Goal: Information Seeking & Learning: Learn about a topic

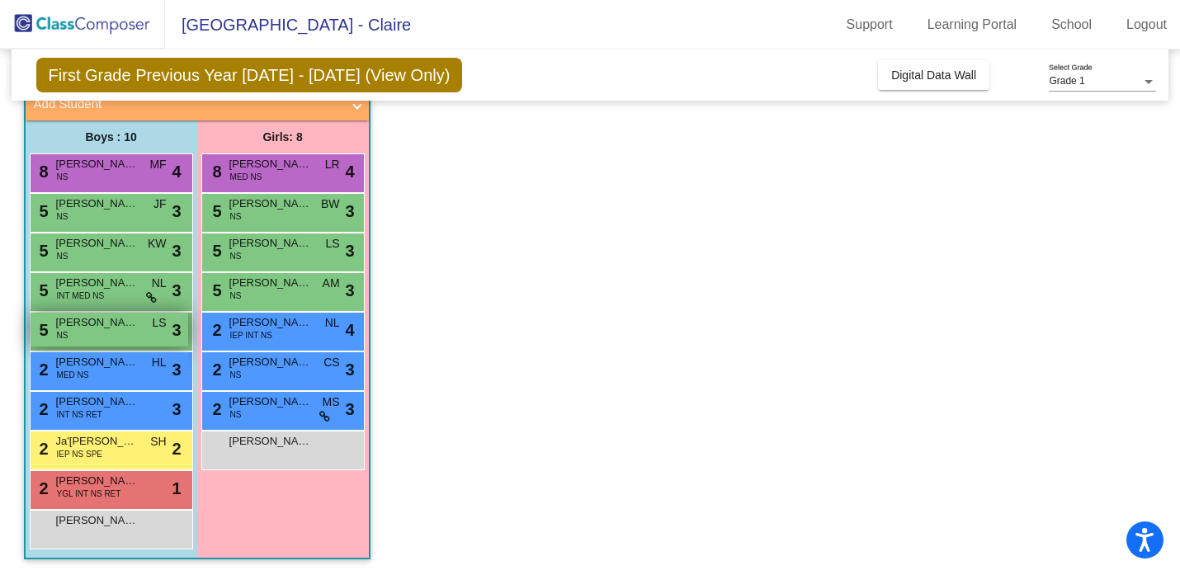
click at [80, 321] on span "[PERSON_NAME]" at bounding box center [97, 322] width 82 height 16
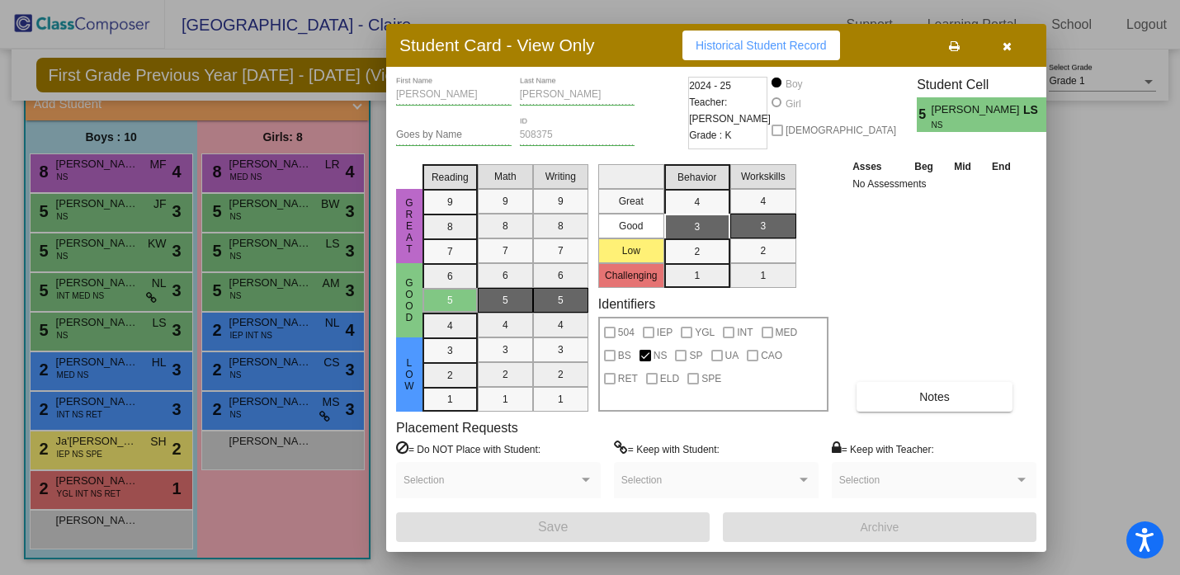
drag, startPoint x: 730, startPoint y: 100, endPoint x: 805, endPoint y: 101, distance: 75.1
click at [771, 101] on div "2024 - 25 Teacher: [PERSON_NAME] Grade : K" at bounding box center [727, 117] width 87 height 81
click at [712, 45] on span "Historical Student Record" at bounding box center [760, 45] width 131 height 13
click at [1010, 47] on icon "button" at bounding box center [1006, 46] width 9 height 12
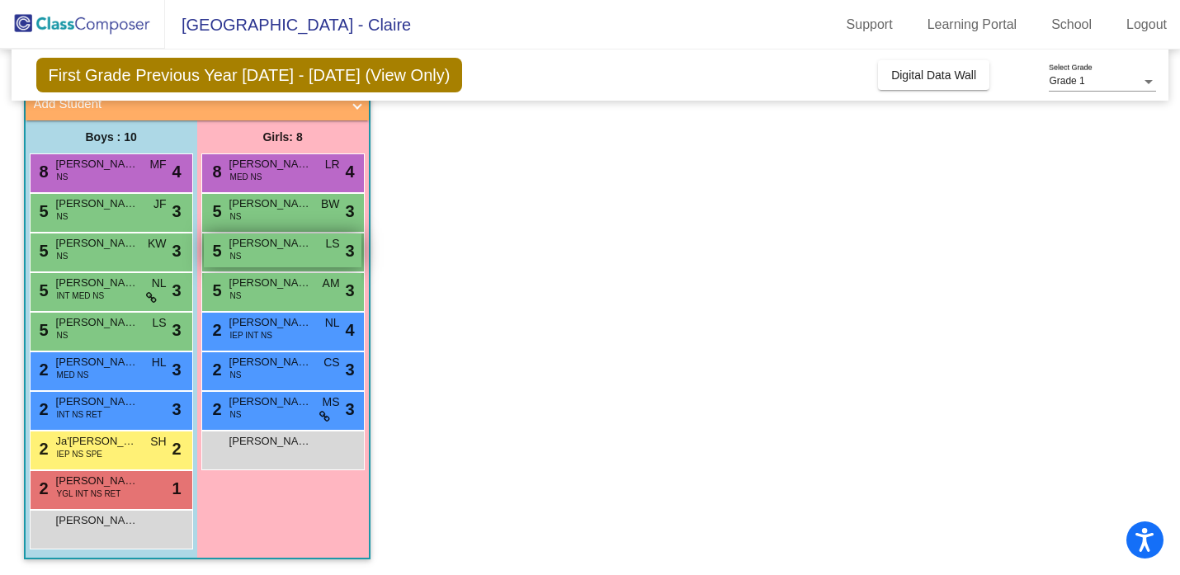
click at [293, 252] on div "5 [PERSON_NAME] NS LS lock do_not_disturb_alt 3" at bounding box center [283, 250] width 158 height 34
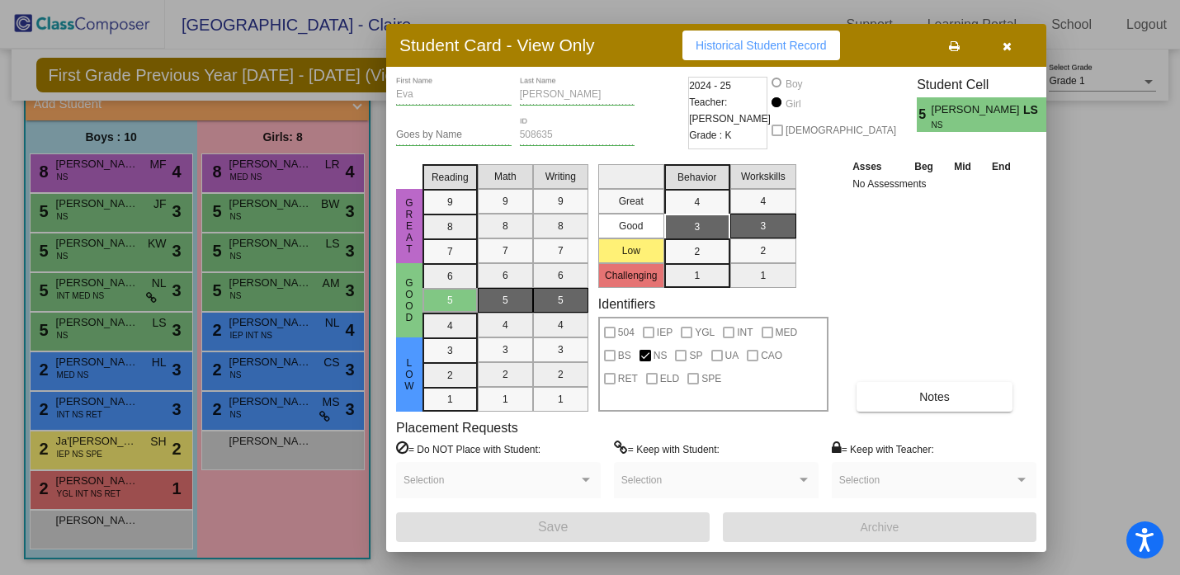
click at [1015, 47] on button "button" at bounding box center [1006, 46] width 53 height 30
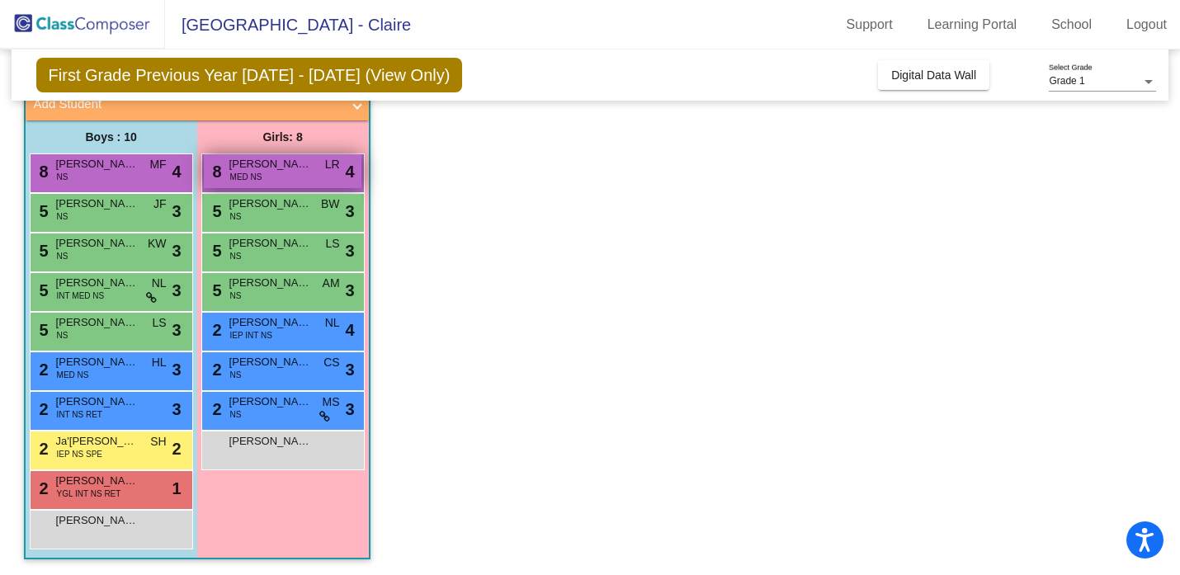
click at [252, 175] on span "MED NS" at bounding box center [246, 177] width 32 height 12
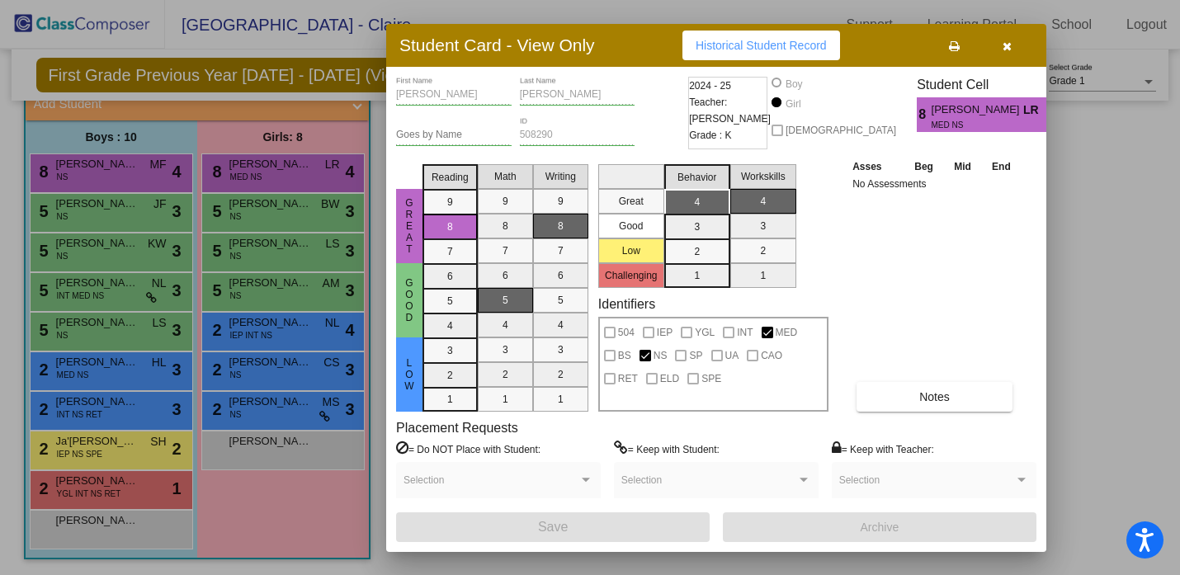
click at [1012, 47] on button "button" at bounding box center [1006, 46] width 53 height 30
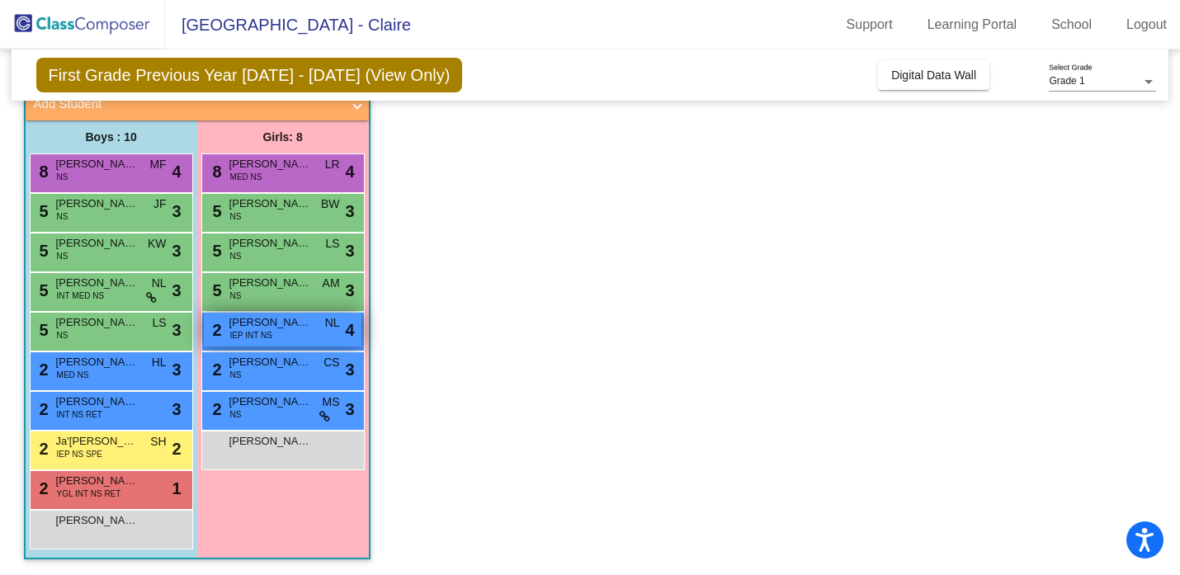
click at [271, 313] on div "2 [PERSON_NAME] IEP INT NS NL lock do_not_disturb_alt 4" at bounding box center [283, 330] width 158 height 34
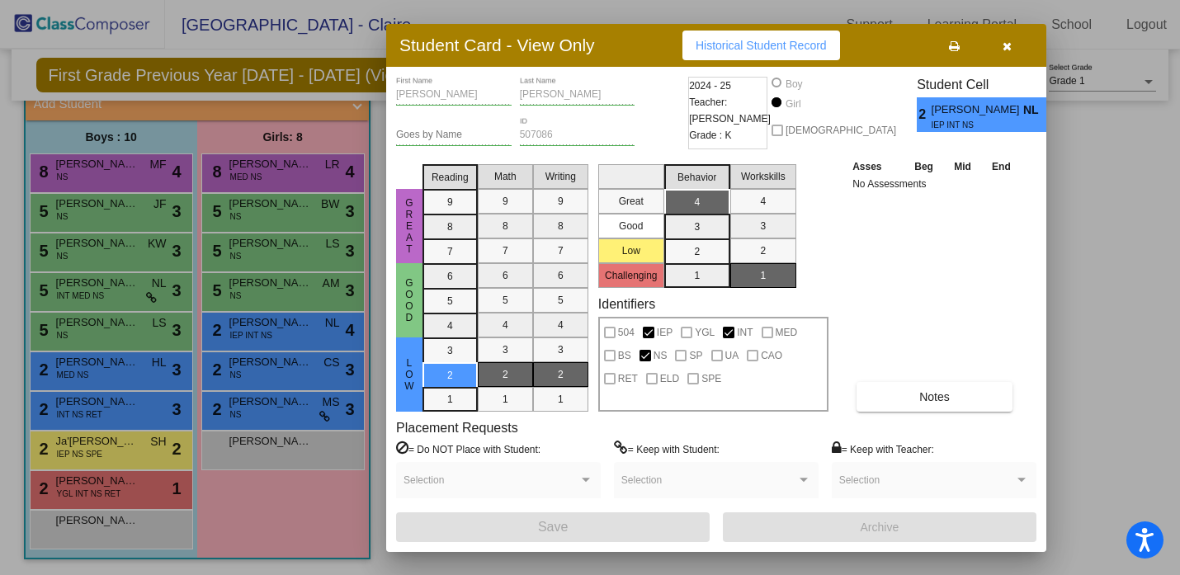
click at [1011, 46] on icon "button" at bounding box center [1006, 46] width 9 height 12
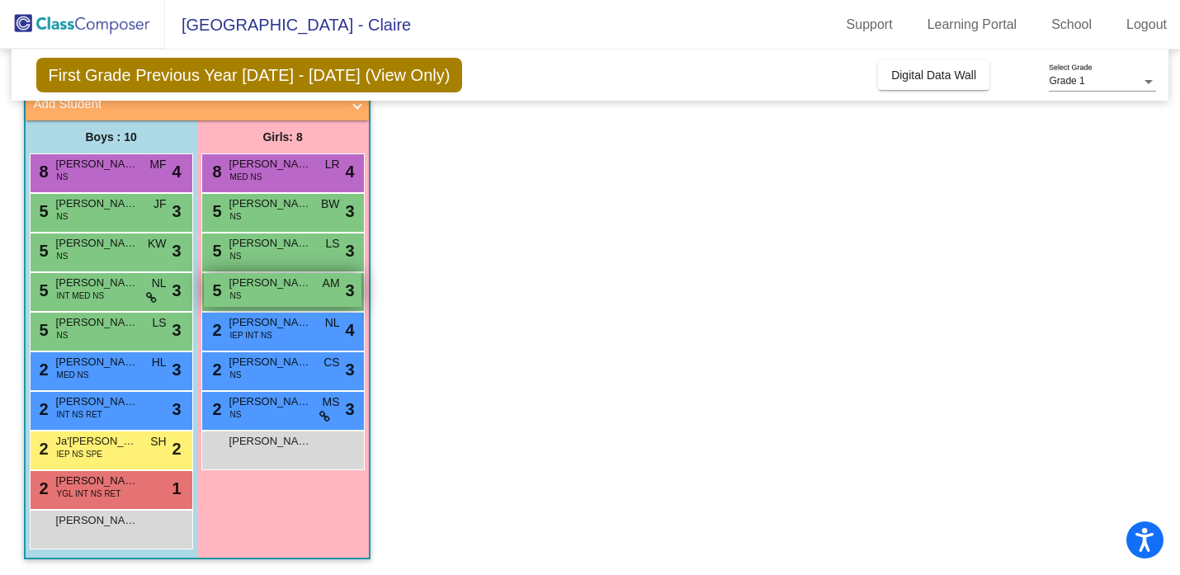
click at [244, 291] on div "5 [PERSON_NAME] NS AM lock do_not_disturb_alt 3" at bounding box center [283, 290] width 158 height 34
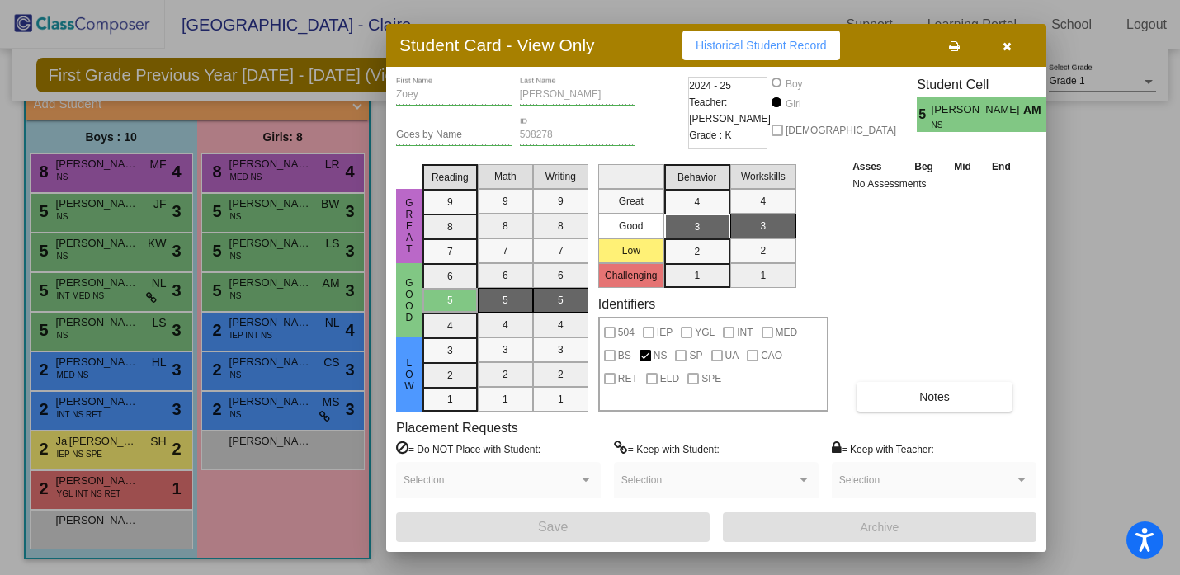
click at [1006, 51] on button "button" at bounding box center [1006, 46] width 53 height 30
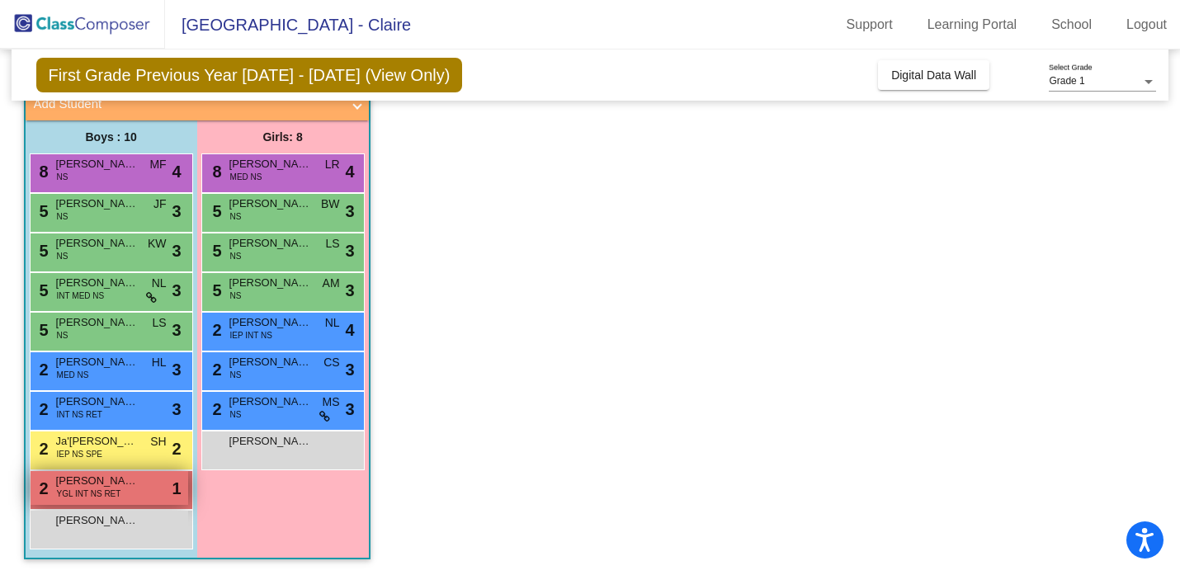
click at [120, 489] on div "2 [PERSON_NAME] YGL INT NS RET lock do_not_disturb_alt 1" at bounding box center [110, 488] width 158 height 34
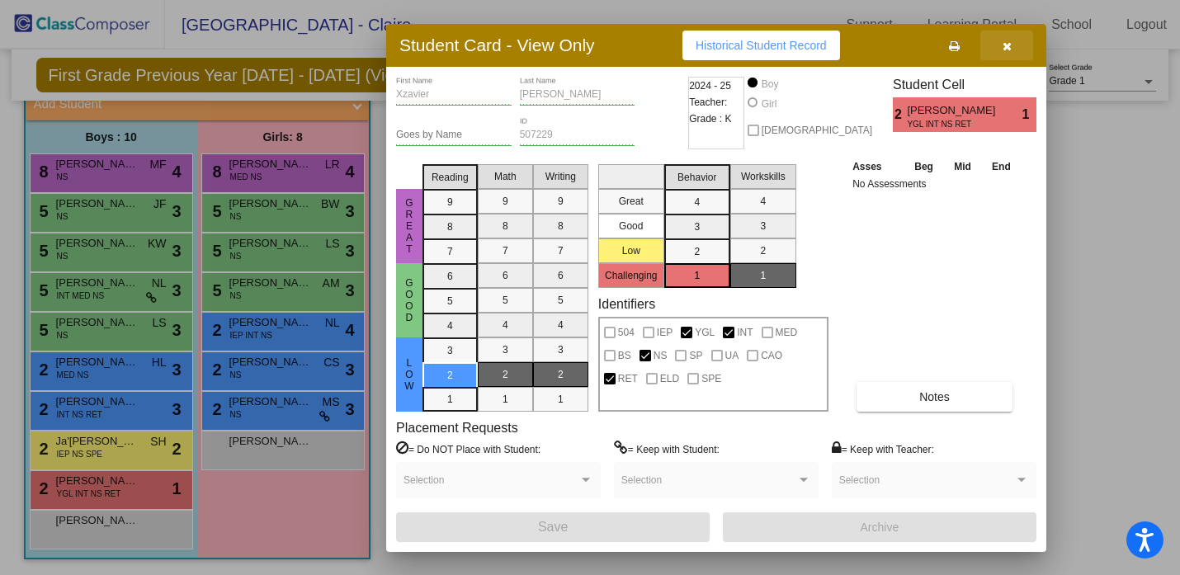
click at [1012, 44] on button "button" at bounding box center [1006, 46] width 53 height 30
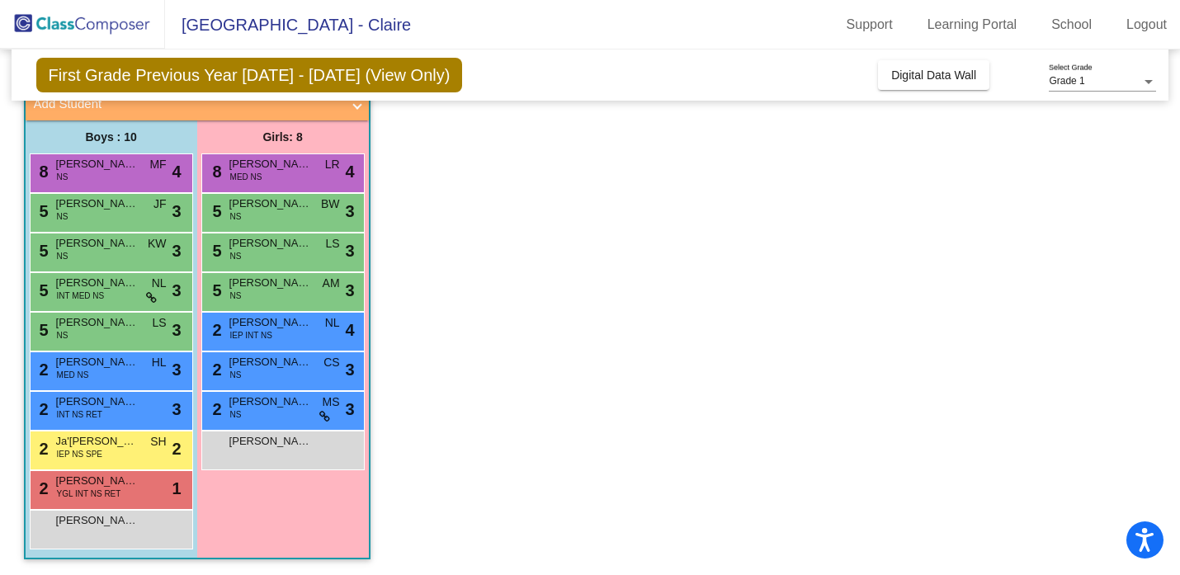
click at [264, 386] on div "2 [PERSON_NAME] NS CS lock do_not_disturb_alt 3" at bounding box center [282, 371] width 163 height 40
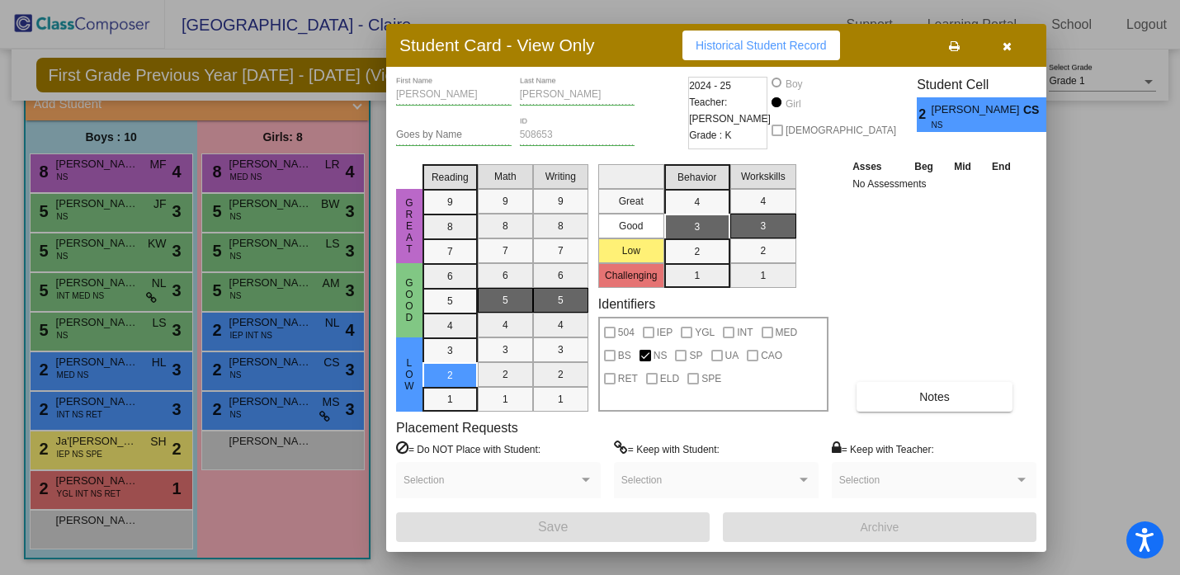
click at [1014, 48] on button "button" at bounding box center [1006, 46] width 53 height 30
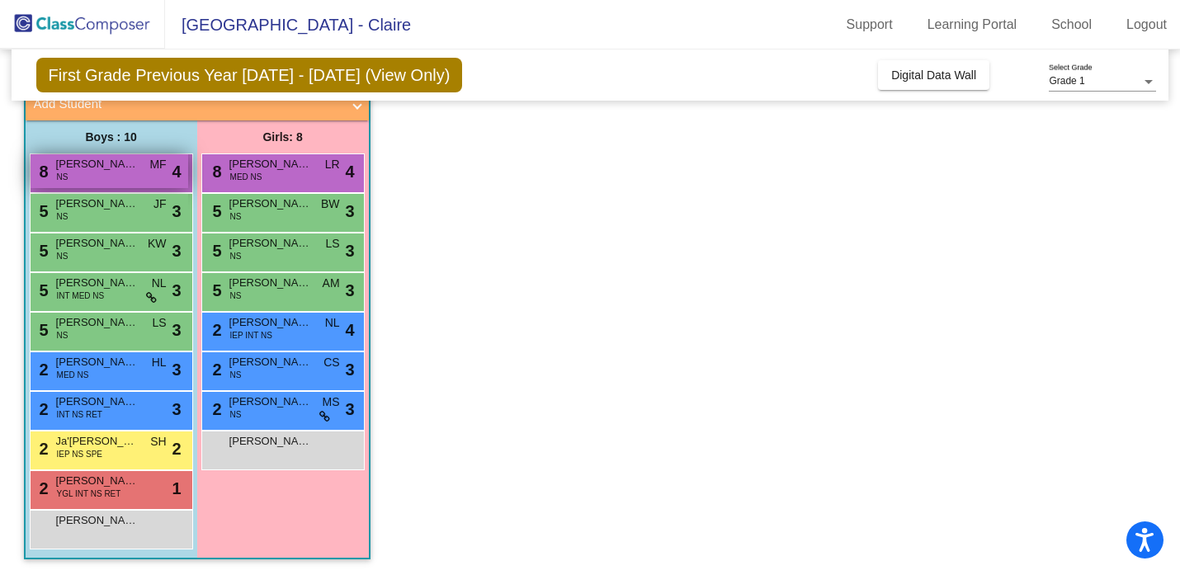
click at [162, 167] on span "MF" at bounding box center [157, 164] width 16 height 17
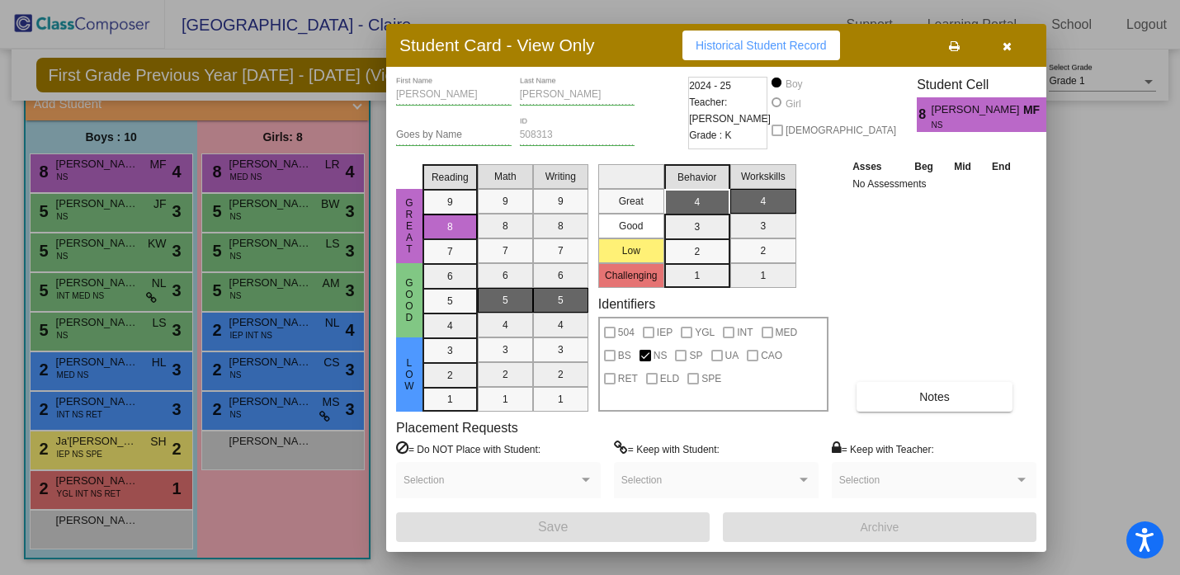
click at [1005, 42] on icon "button" at bounding box center [1006, 46] width 9 height 12
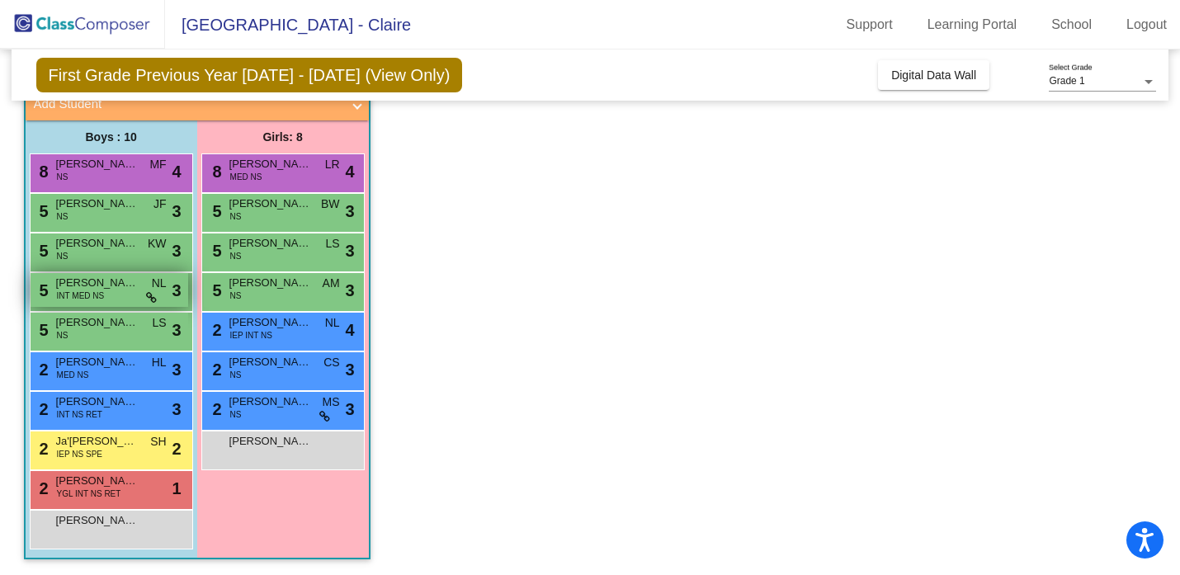
click at [105, 302] on div "5 [PERSON_NAME] INT MED NS NL lock do_not_disturb_alt 3" at bounding box center [110, 290] width 158 height 34
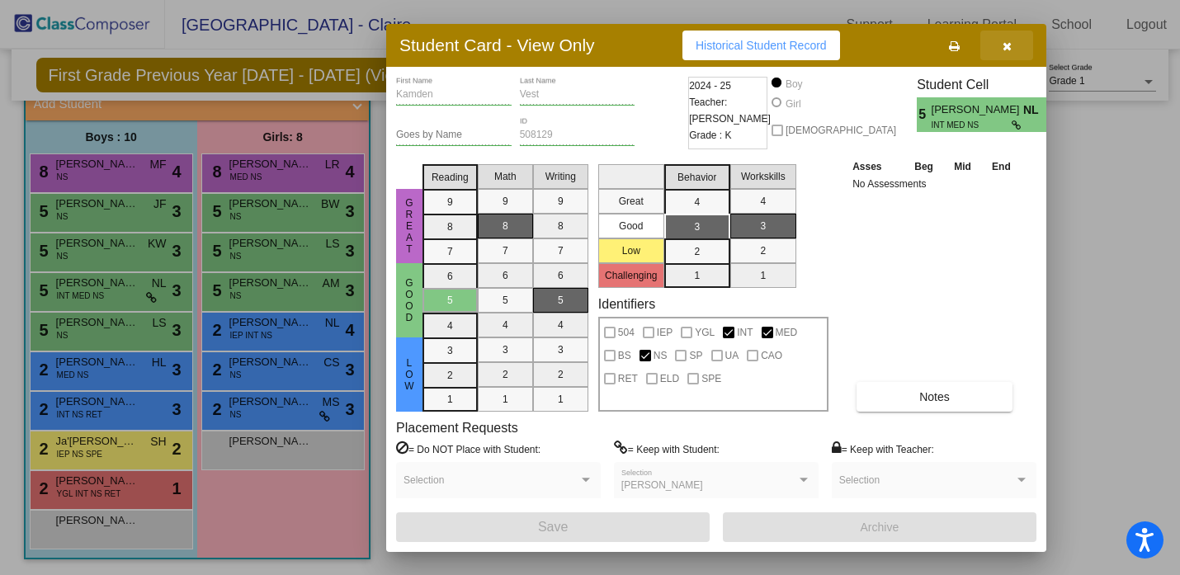
click at [1010, 45] on icon "button" at bounding box center [1006, 46] width 9 height 12
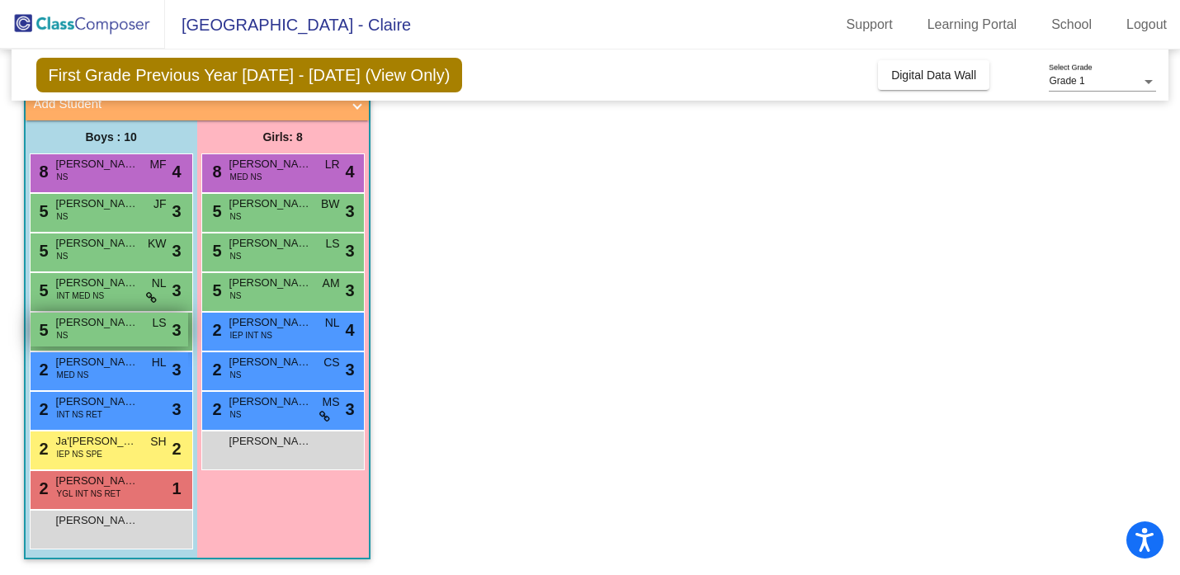
click at [122, 329] on span "[PERSON_NAME]" at bounding box center [97, 322] width 82 height 16
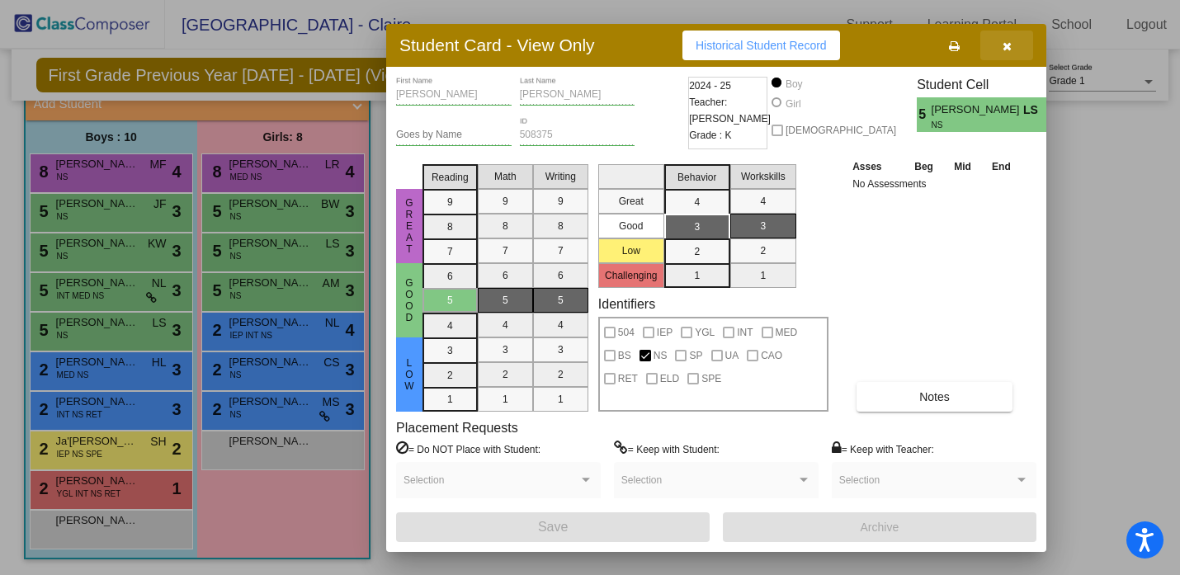
click at [1019, 45] on button "button" at bounding box center [1006, 46] width 53 height 30
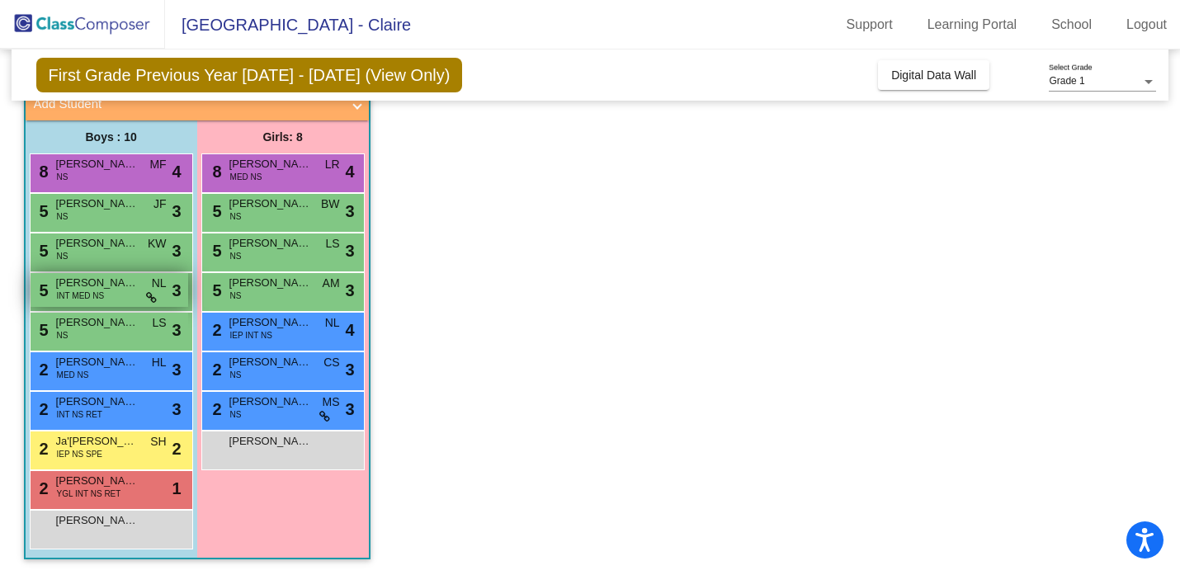
click at [92, 298] on span "INT MED NS" at bounding box center [81, 296] width 48 height 12
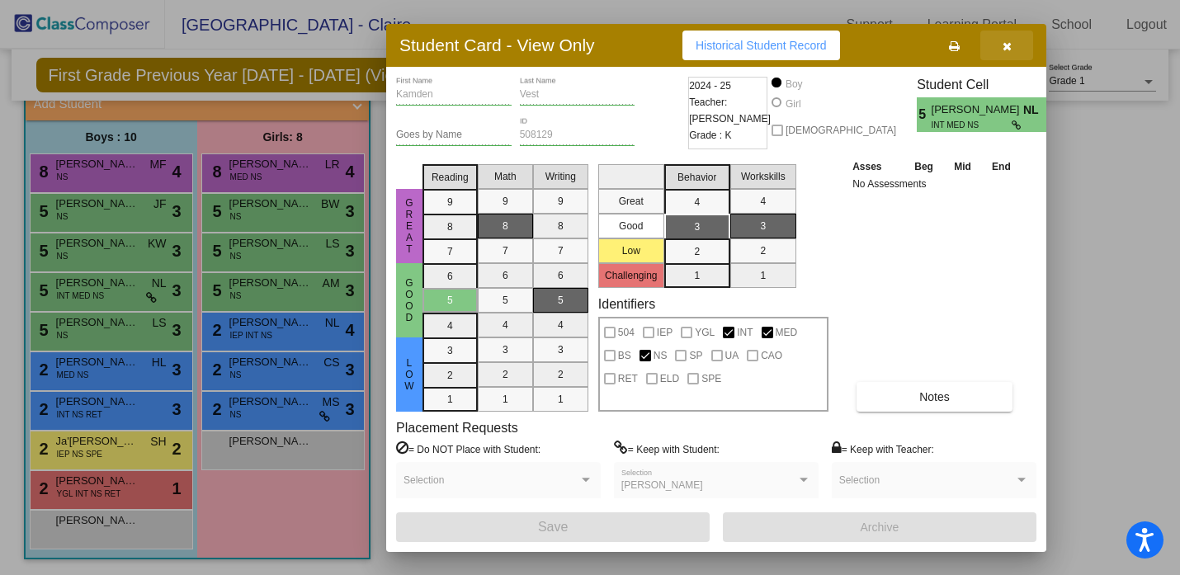
click at [1005, 49] on icon "button" at bounding box center [1006, 46] width 9 height 12
